Goal: Task Accomplishment & Management: Manage account settings

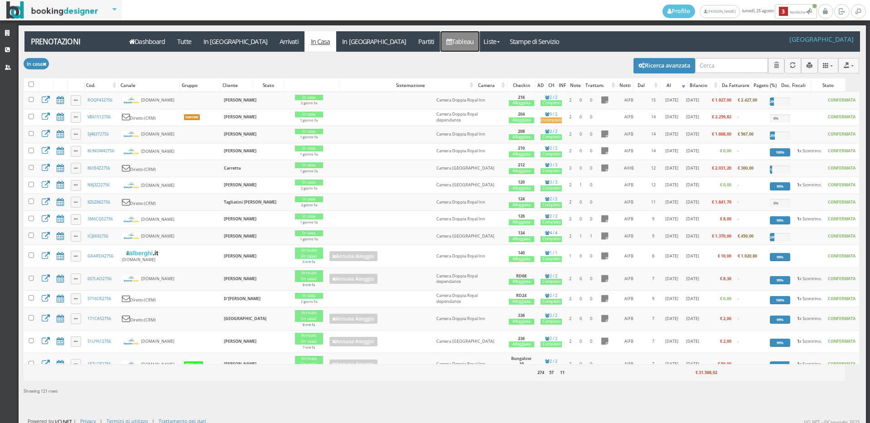
click at [440, 44] on link "Tableau" at bounding box center [459, 41] width 39 height 20
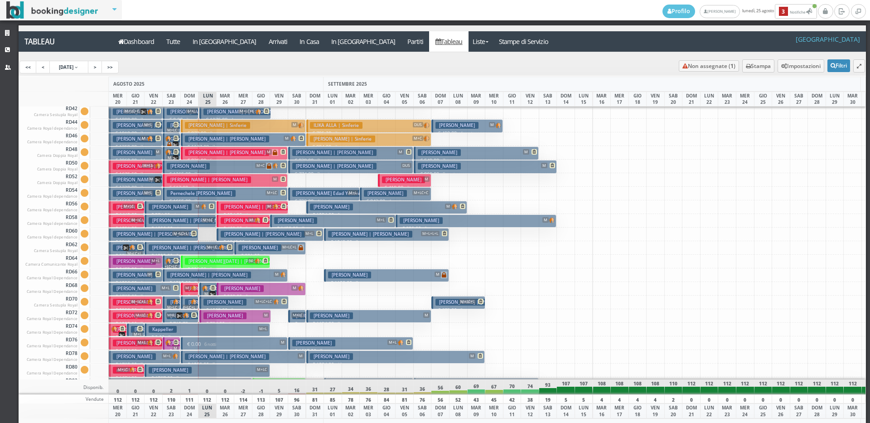
scroll to position [1179, 0]
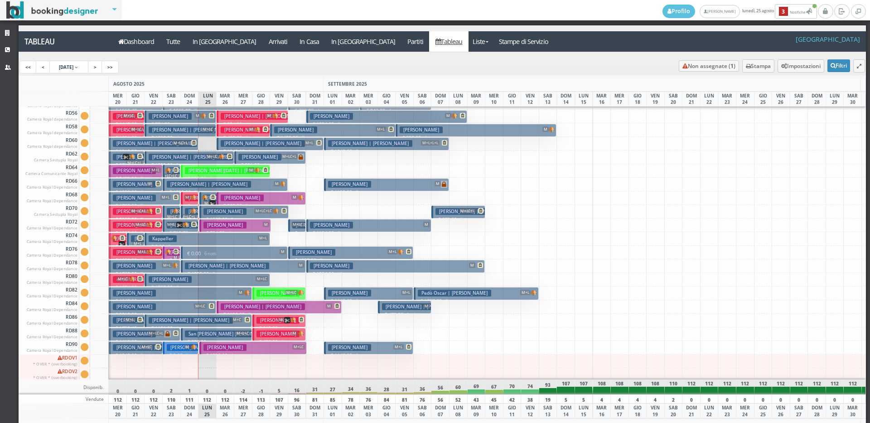
click at [189, 346] on span "M" at bounding box center [187, 346] width 6 height 5
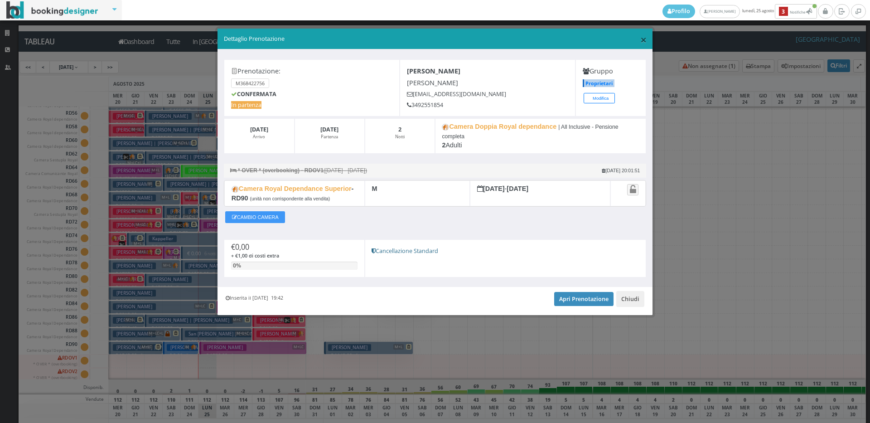
click at [644, 38] on span "×" at bounding box center [643, 39] width 6 height 15
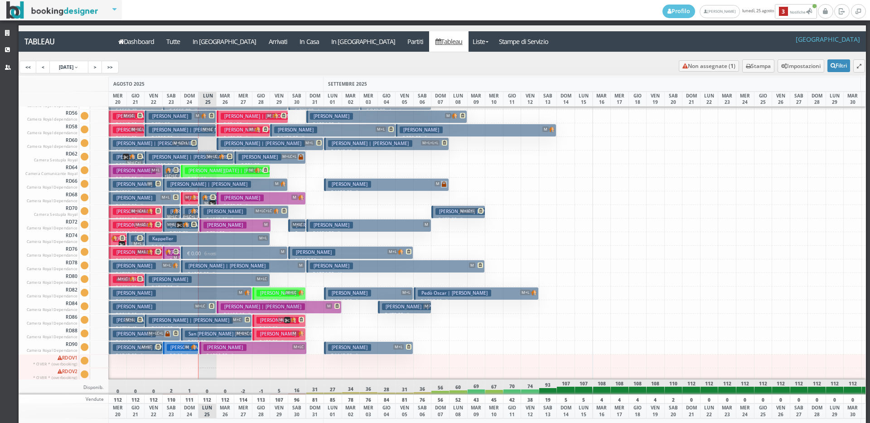
scroll to position [1361, 0]
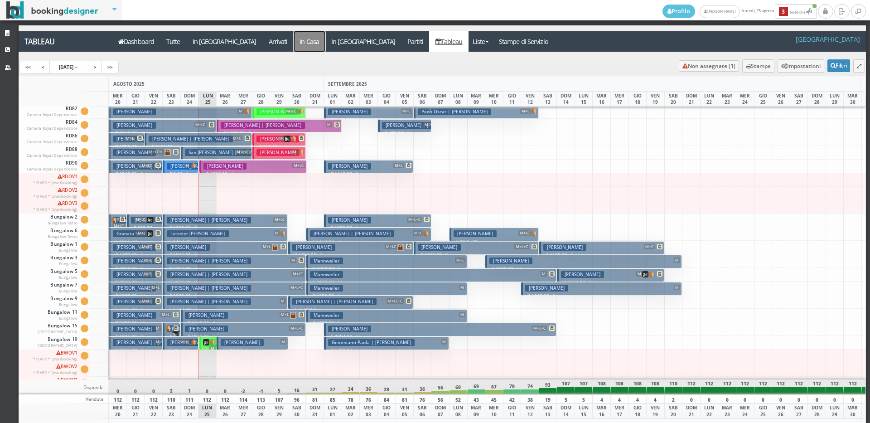
click at [294, 38] on a=pms-instay-reservations"] "In Casa" at bounding box center [310, 41] width 32 height 20
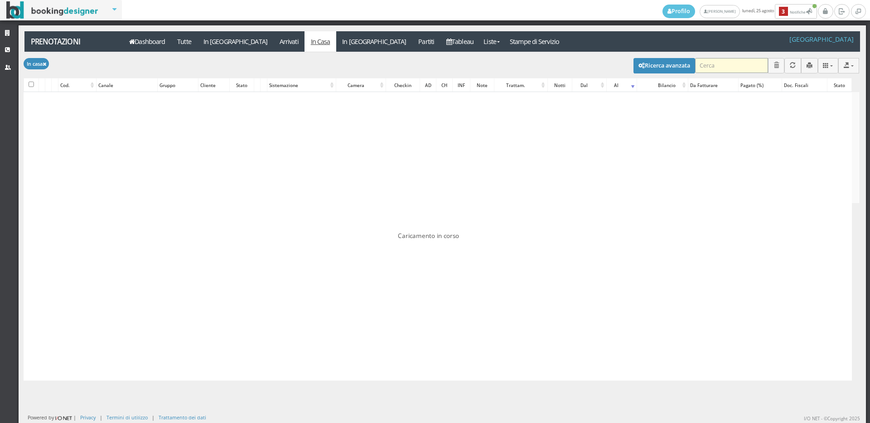
click at [713, 68] on input "search" at bounding box center [731, 65] width 73 height 15
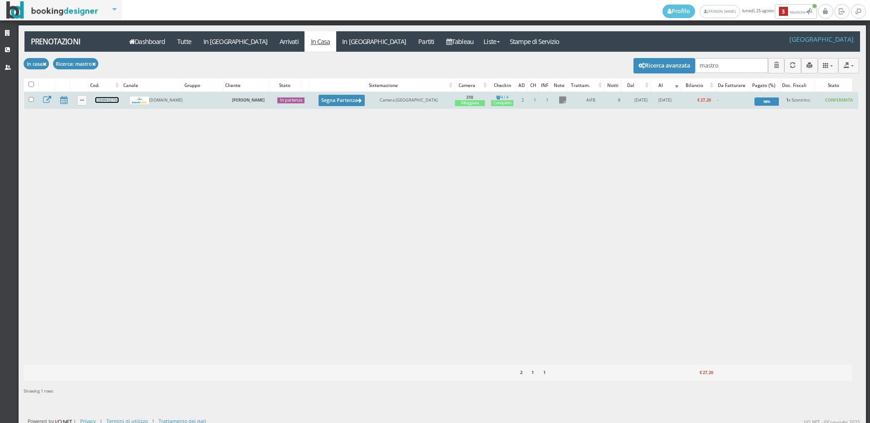
click at [108, 100] on link "22E8N32756" at bounding box center [107, 100] width 24 height 6
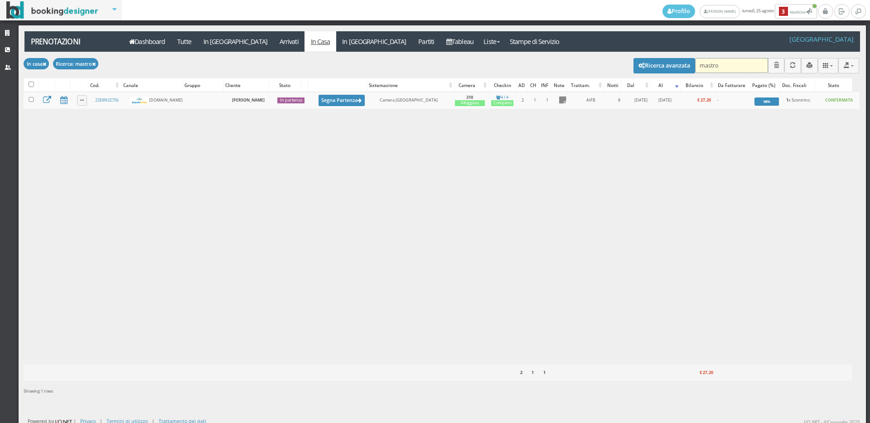
click at [741, 68] on input "mastro" at bounding box center [731, 65] width 73 height 15
type input "m"
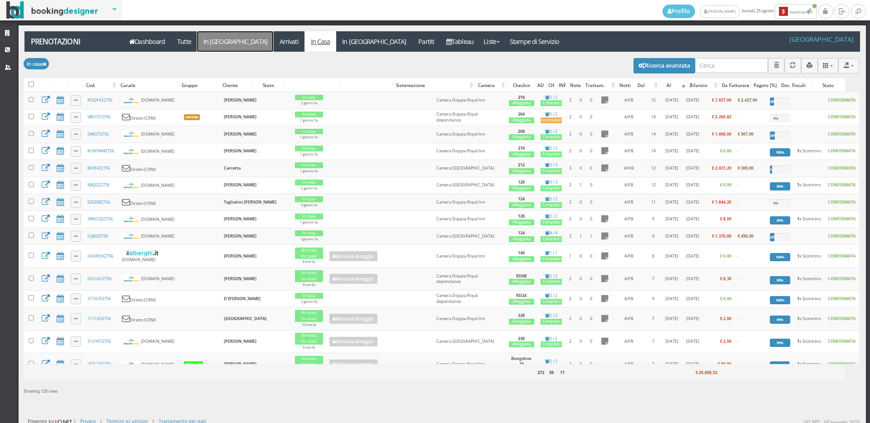
click at [207, 42] on link "In [GEOGRAPHIC_DATA]" at bounding box center [235, 41] width 76 height 20
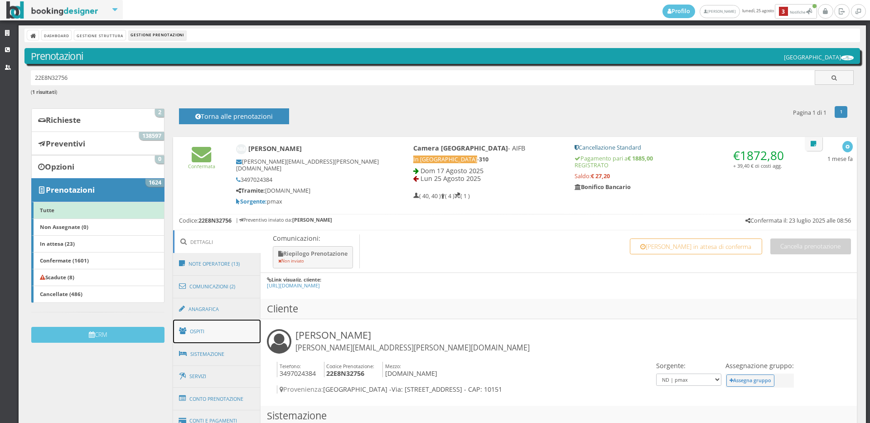
click at [198, 319] on link "Ospiti" at bounding box center [217, 331] width 88 height 24
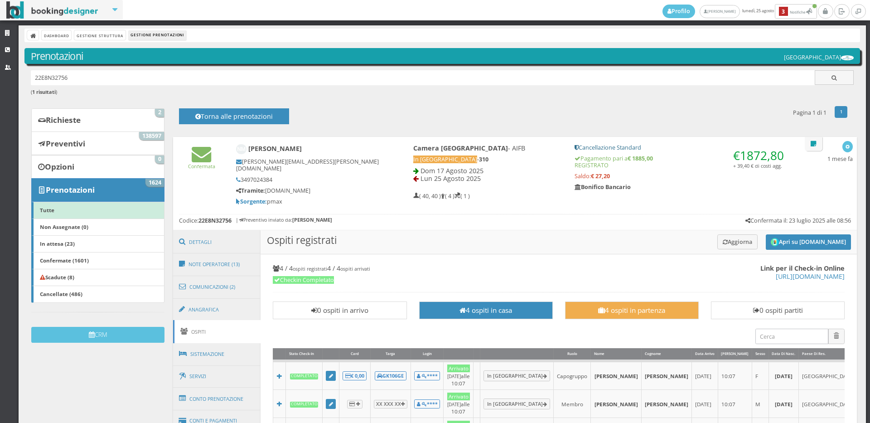
scroll to position [101, 0]
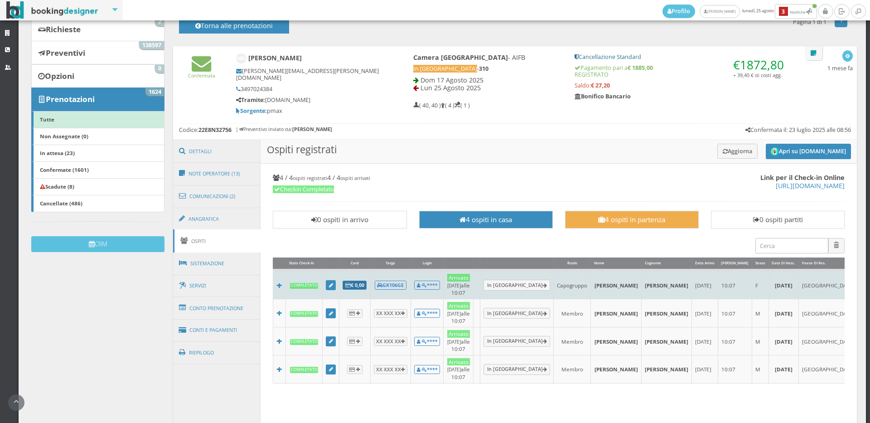
click at [353, 281] on b "€ 0,00" at bounding box center [354, 284] width 19 height 7
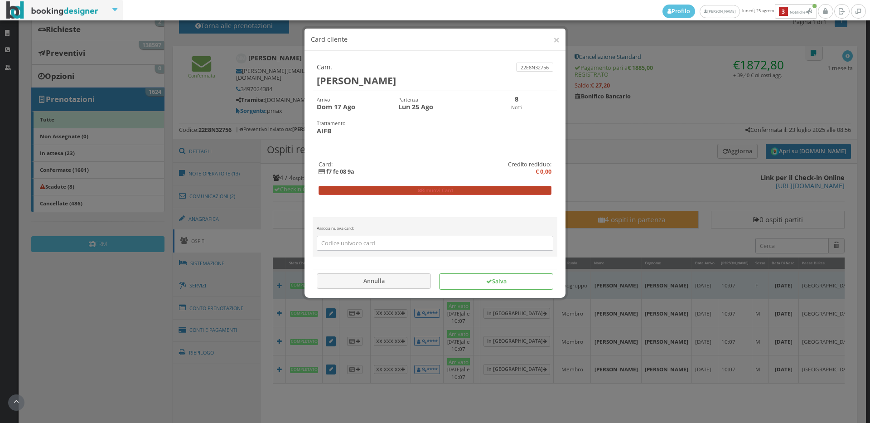
drag, startPoint x: 468, startPoint y: 187, endPoint x: 473, endPoint y: 46, distance: 141.0
click at [468, 187] on button "Rimuovi Card" at bounding box center [435, 190] width 233 height 9
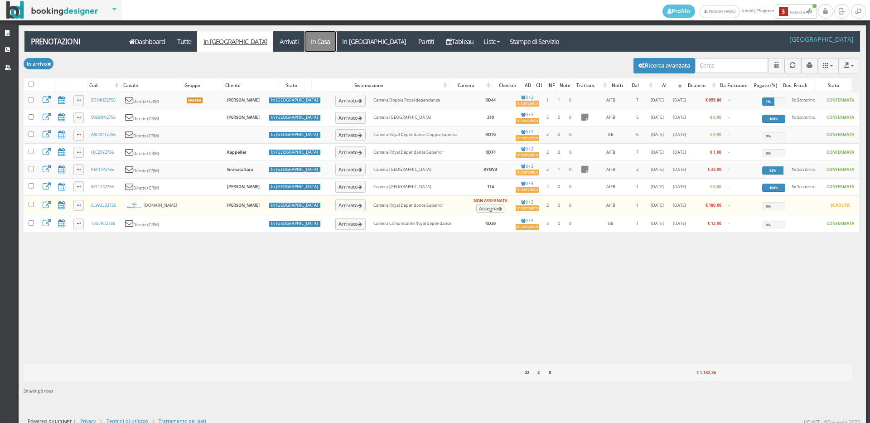
click at [305, 44] on link "In Casa" at bounding box center [321, 41] width 32 height 20
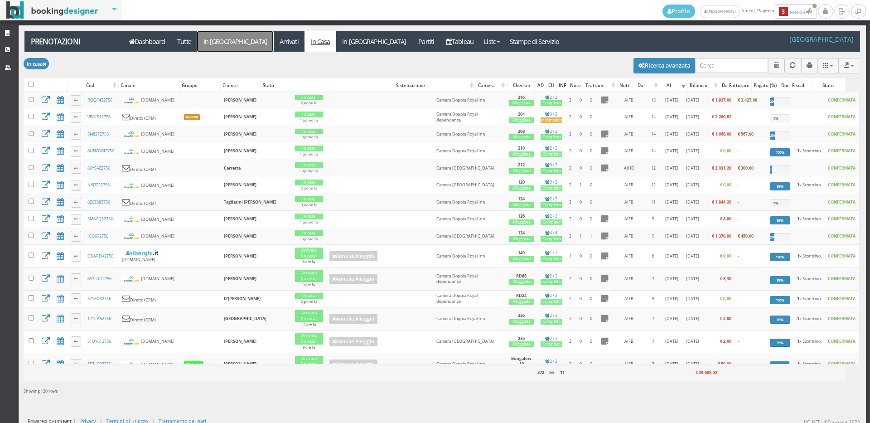
click at [213, 39] on link "In [GEOGRAPHIC_DATA]" at bounding box center [235, 41] width 76 height 20
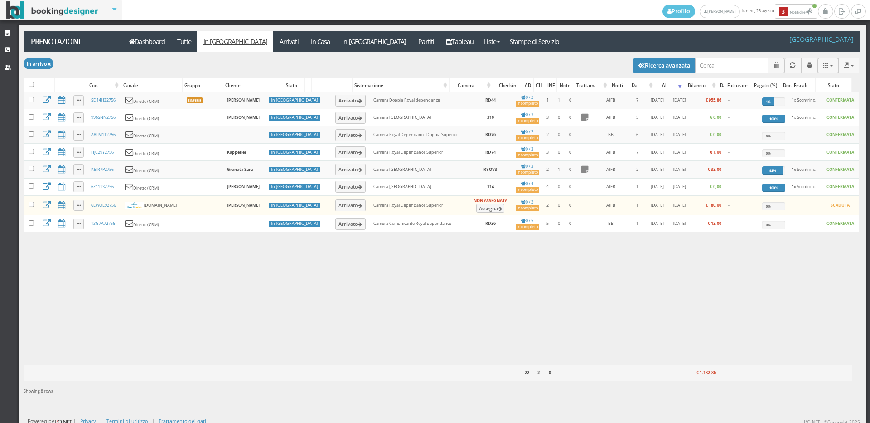
select select
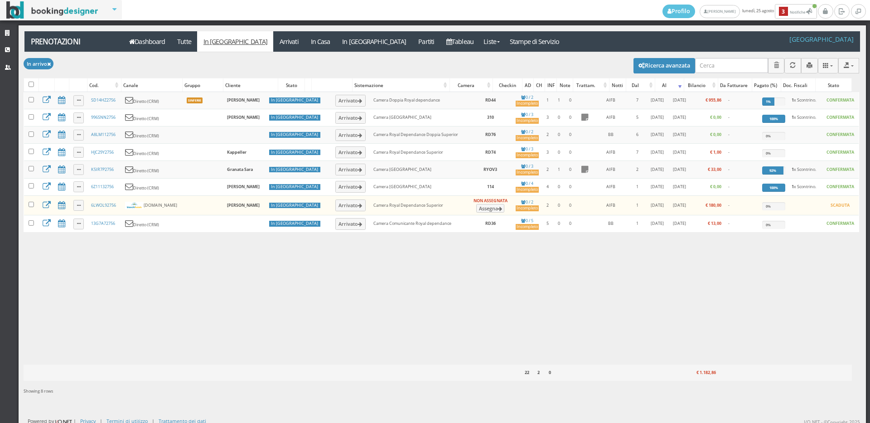
select select
click at [649, 67] on button "Ricerca avanzata" at bounding box center [665, 65] width 62 height 15
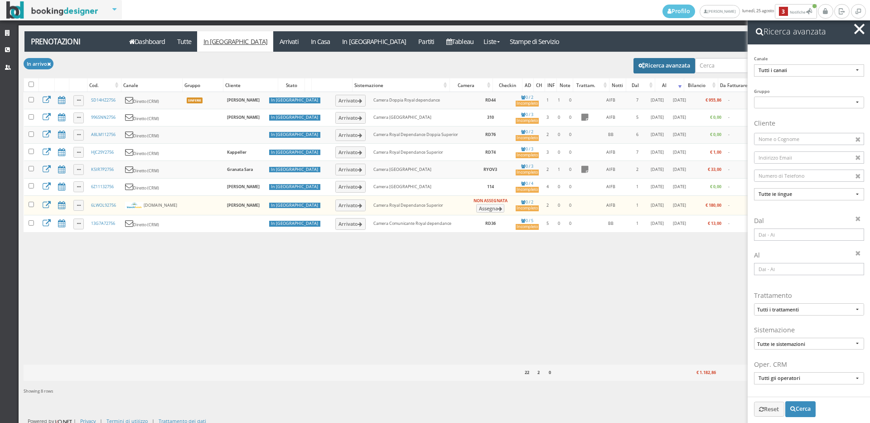
click at [790, 236] on input at bounding box center [809, 234] width 110 height 12
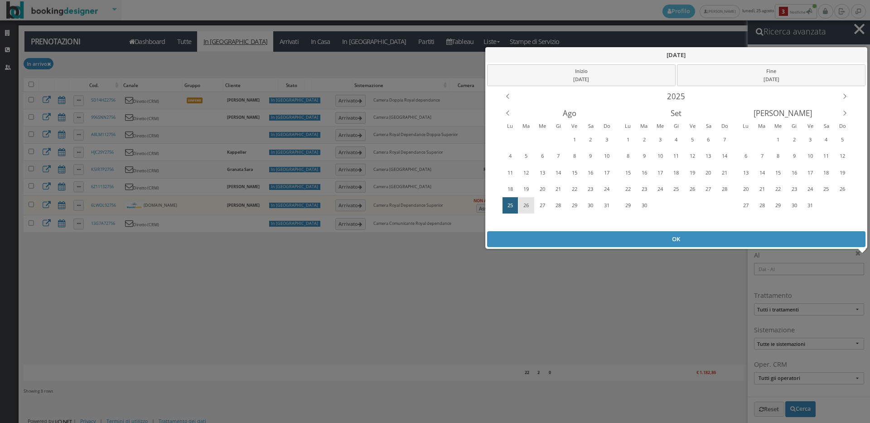
click at [523, 202] on div "26" at bounding box center [526, 205] width 14 height 15
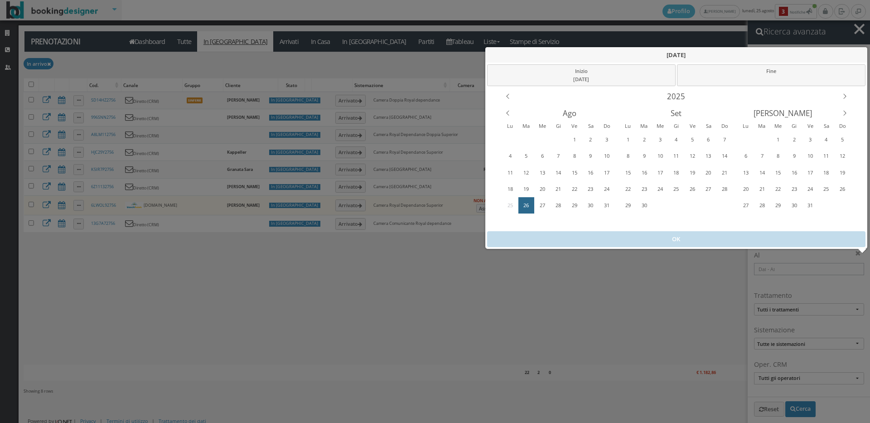
click at [523, 202] on div "26" at bounding box center [526, 205] width 14 height 15
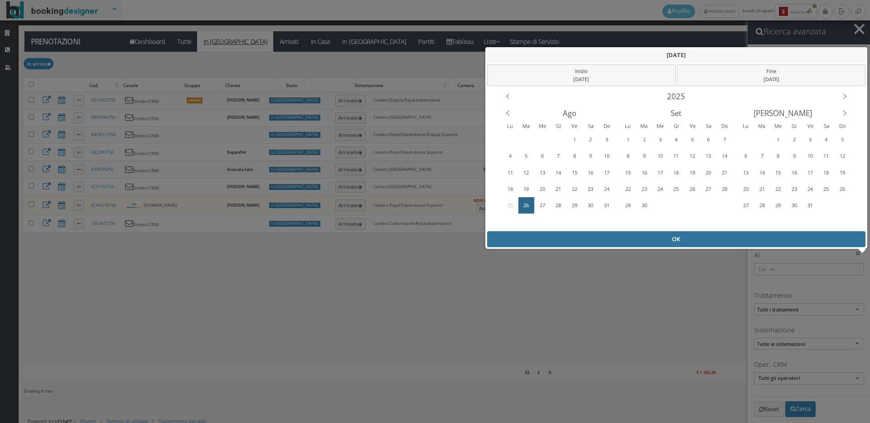
click at [615, 241] on div "OK" at bounding box center [676, 239] width 379 height 16
type input "26/08/2025 - 26/08/2025"
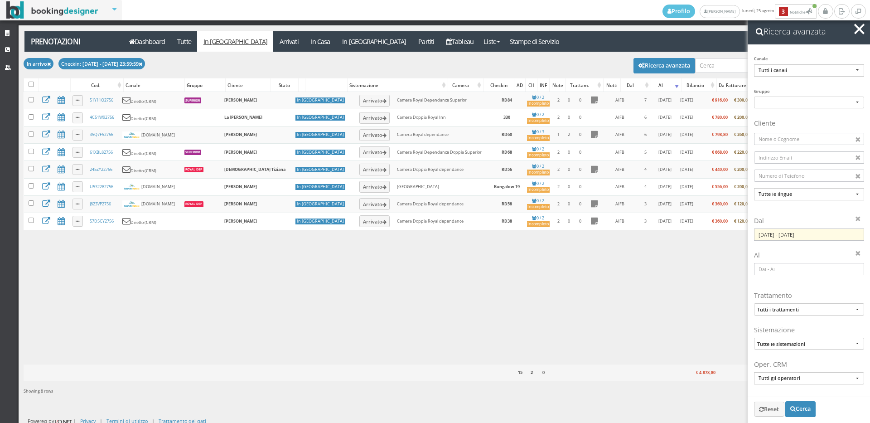
click at [863, 28] on button "button" at bounding box center [859, 29] width 13 height 13
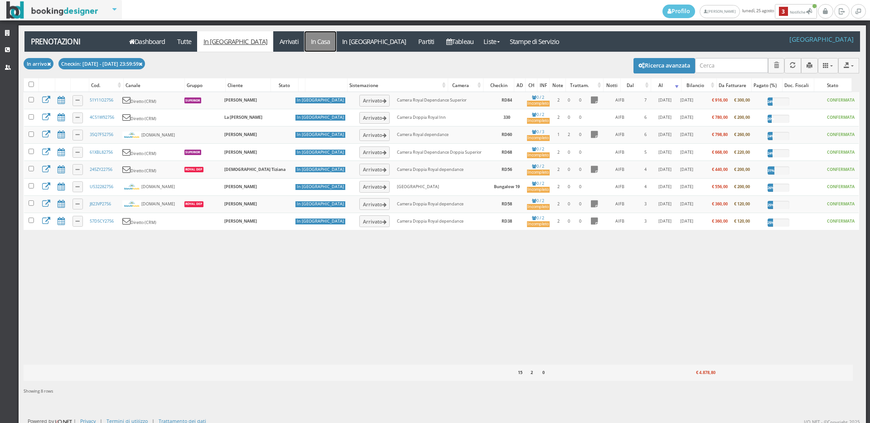
click at [305, 43] on link "In Casa" at bounding box center [321, 41] width 32 height 20
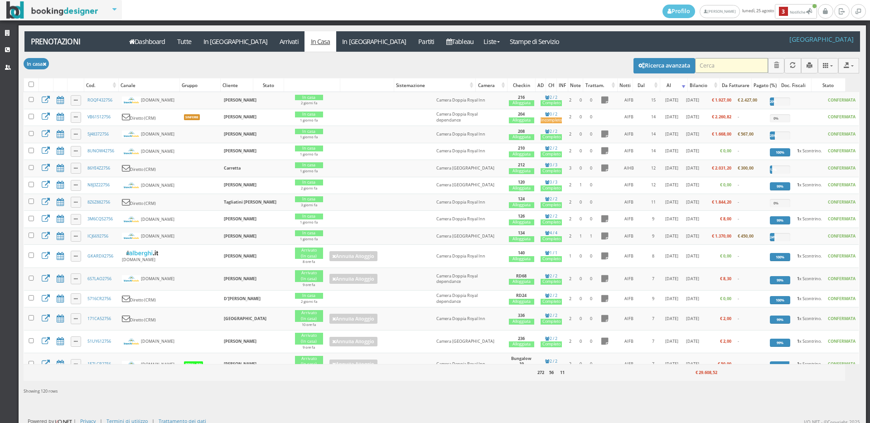
click at [718, 67] on input "search" at bounding box center [731, 65] width 73 height 15
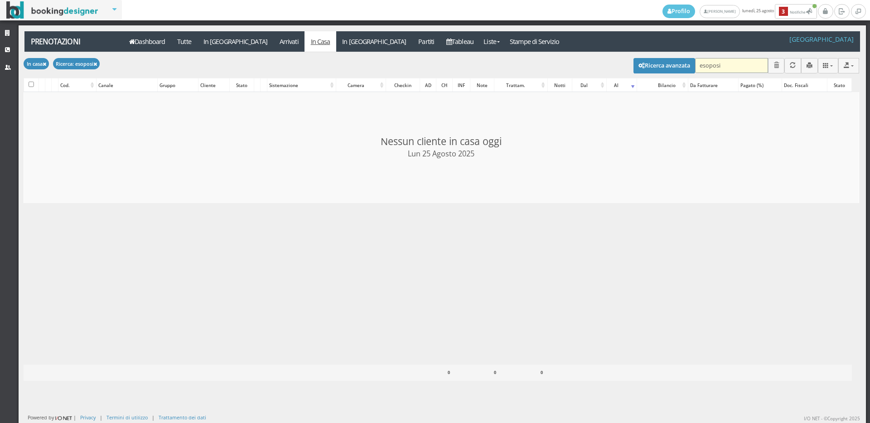
type input "esoposit"
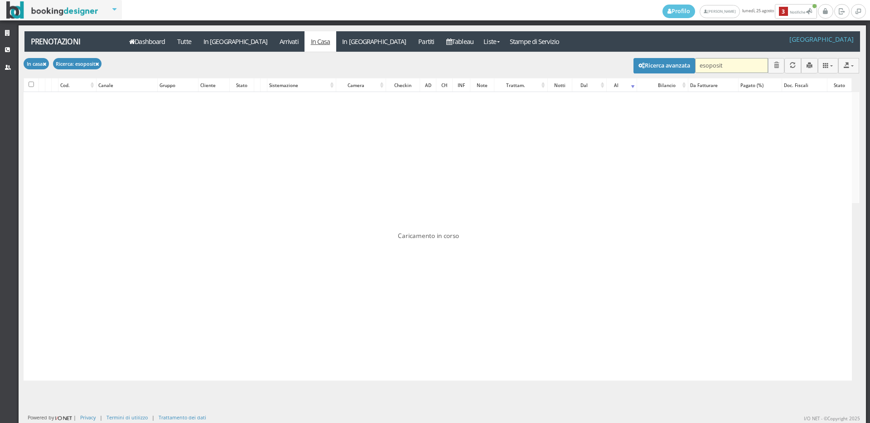
checkbox input "false"
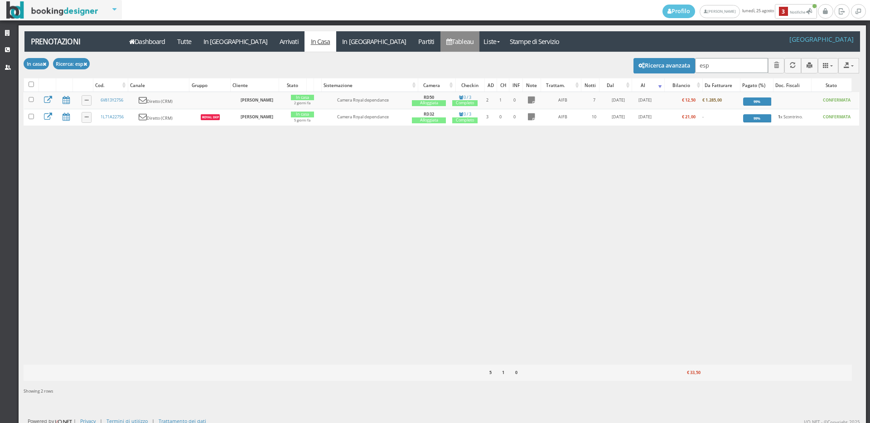
type input "esp"
click at [440, 41] on link "Tableau" at bounding box center [459, 41] width 39 height 20
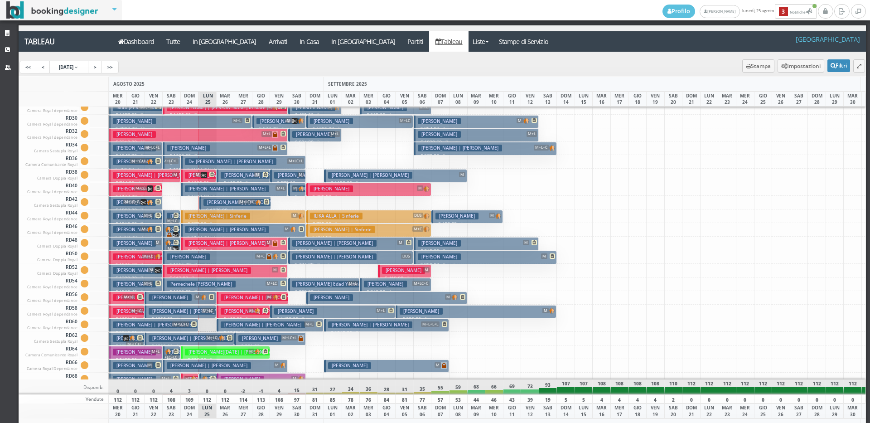
scroll to position [1179, 0]
